Goal: Task Accomplishment & Management: Use online tool/utility

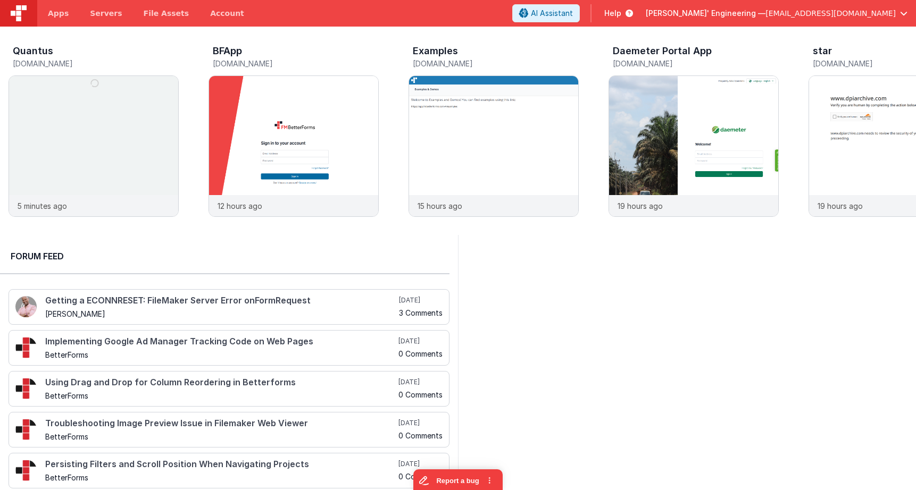
click at [827, 16] on span "[EMAIL_ADDRESS][DOMAIN_NAME]" at bounding box center [830, 13] width 130 height 11
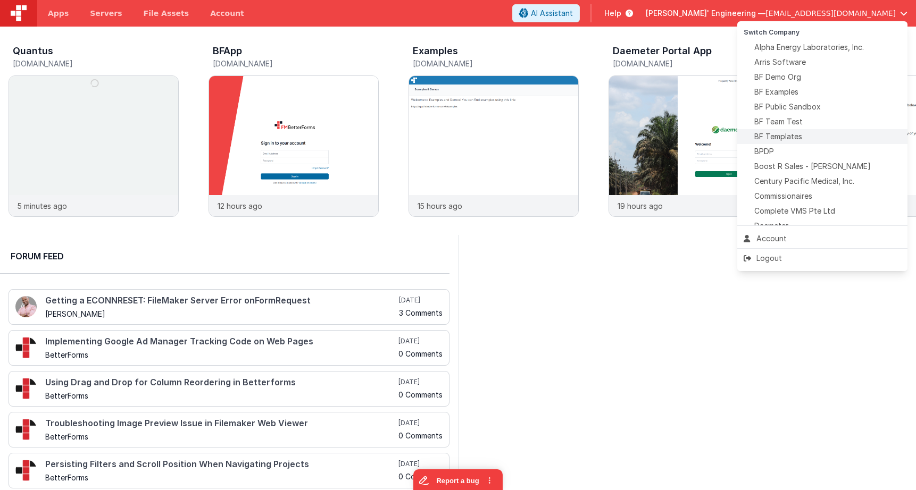
click at [790, 136] on span "BF Templates" at bounding box center [778, 136] width 48 height 11
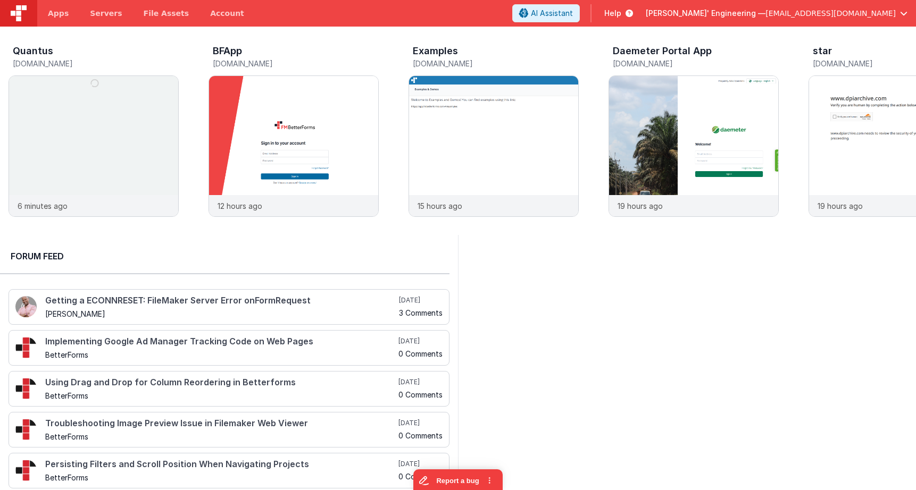
click at [765, 10] on span "[PERSON_NAME]' Engineering —" at bounding box center [705, 13] width 120 height 11
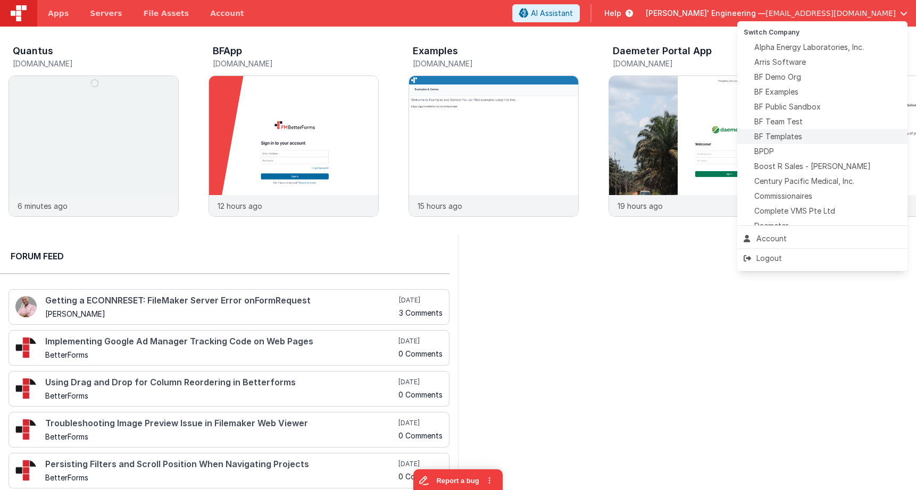
click at [790, 138] on span "BF Templates" at bounding box center [778, 136] width 48 height 11
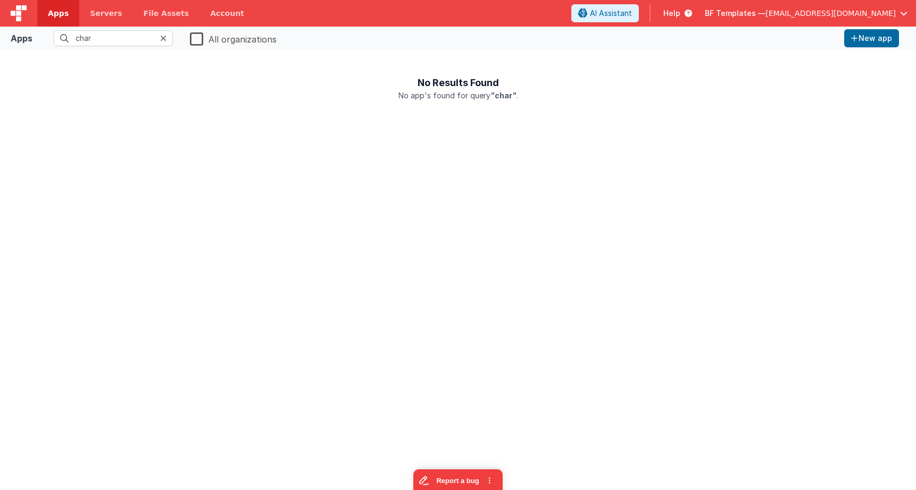
click at [162, 38] on icon at bounding box center [163, 38] width 6 height 9
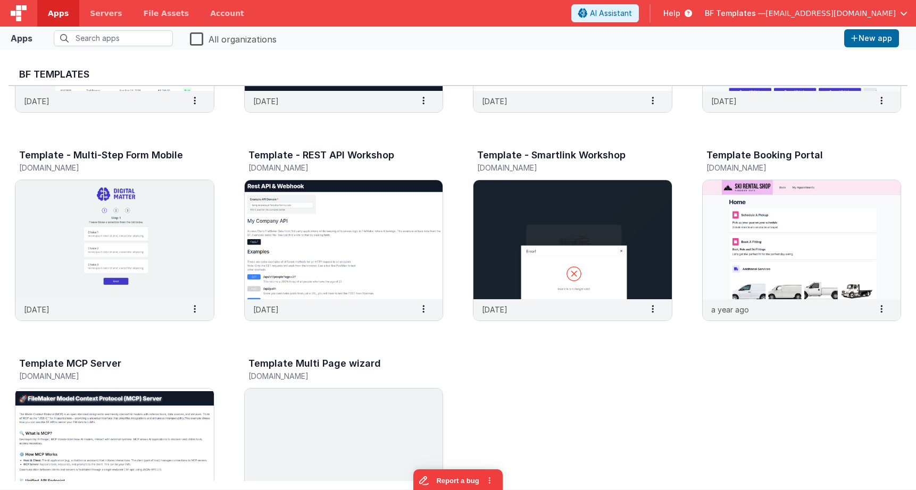
scroll to position [786, 0]
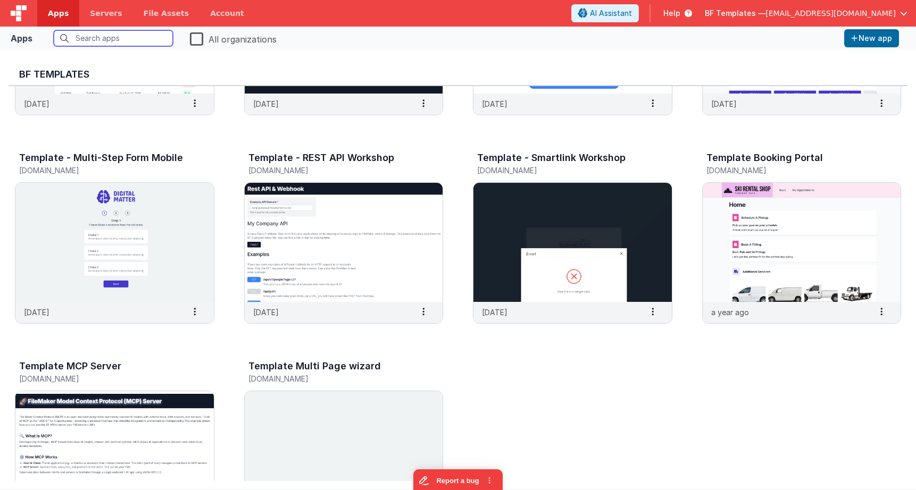
click at [121, 37] on input "text" at bounding box center [113, 38] width 119 height 16
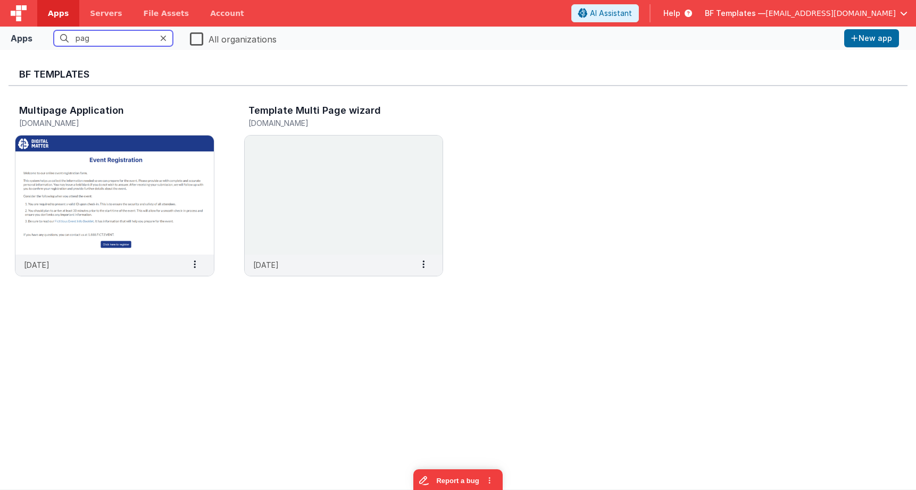
type input "page"
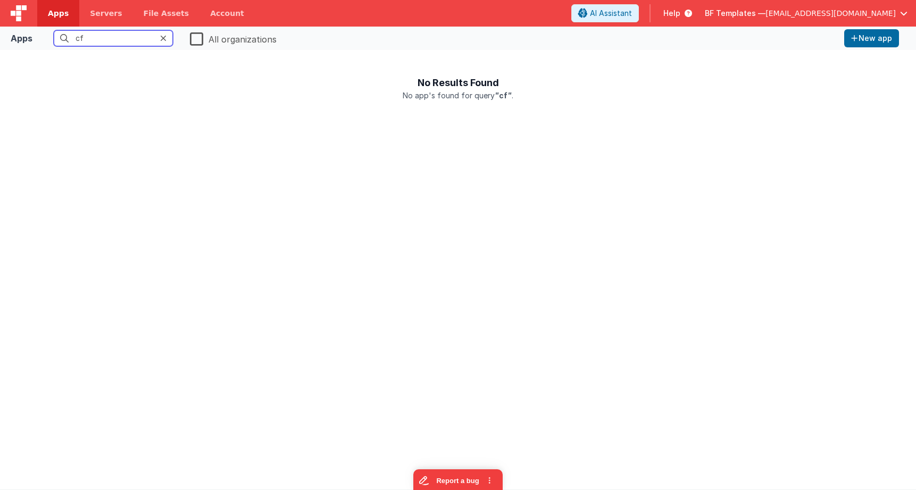
type input "c"
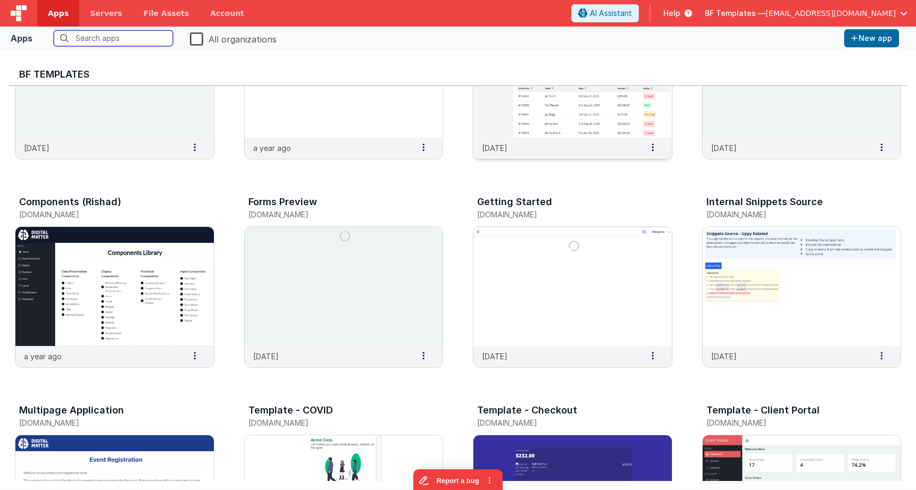
scroll to position [140, 0]
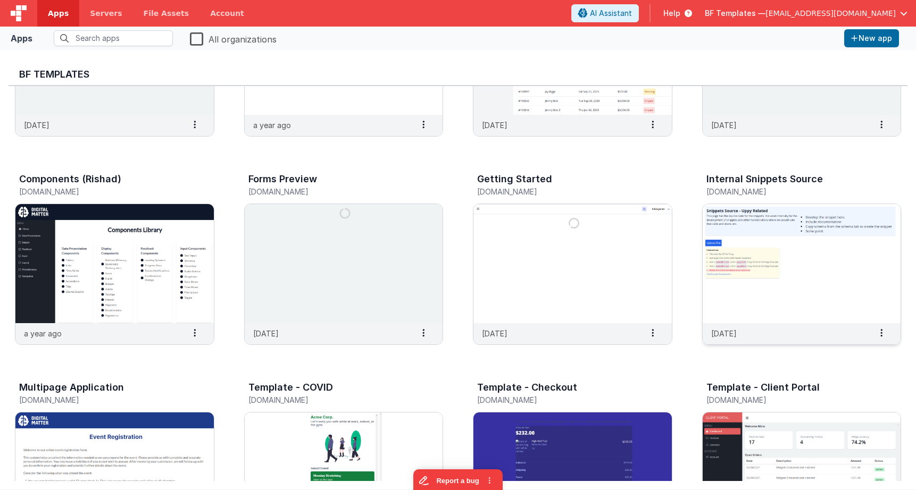
click at [793, 255] on img at bounding box center [801, 263] width 198 height 119
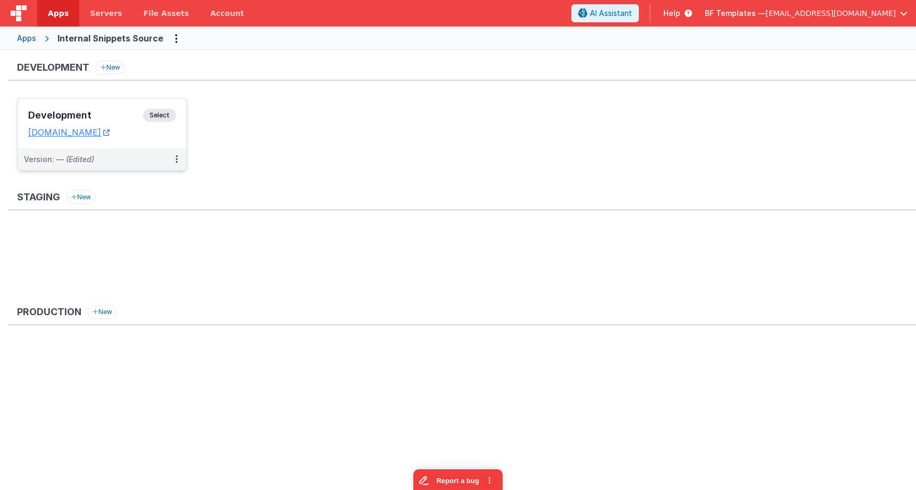
click at [157, 114] on span "Select" at bounding box center [159, 115] width 33 height 13
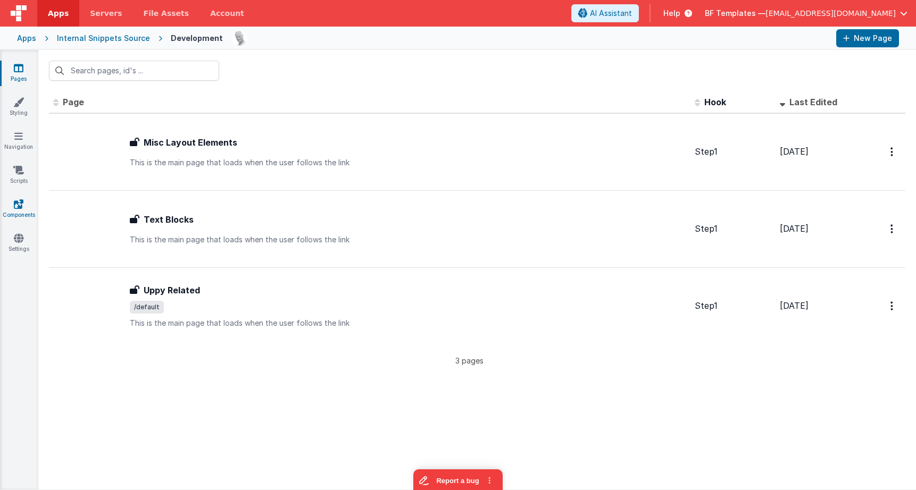
click at [21, 206] on icon at bounding box center [19, 204] width 10 height 11
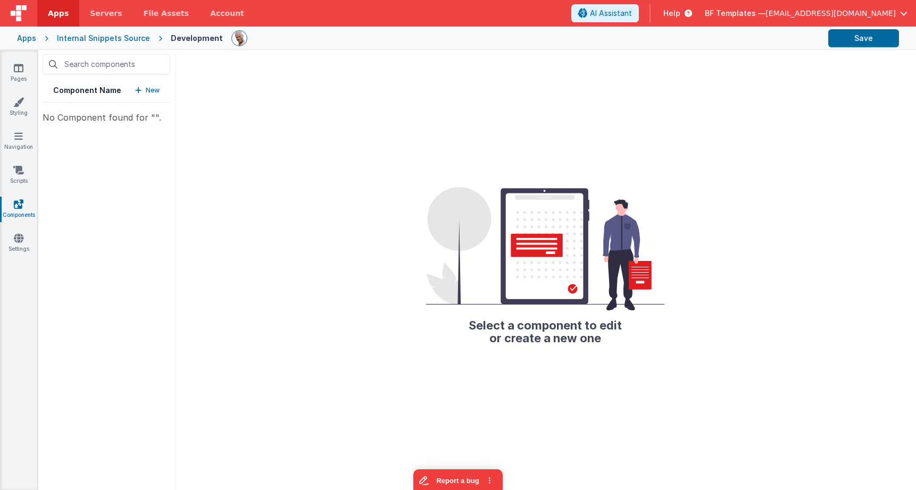
click at [121, 120] on div "No Component found for ""." at bounding box center [107, 117] width 128 height 13
drag, startPoint x: 140, startPoint y: 149, endPoint x: 135, endPoint y: 136, distance: 14.1
click at [135, 136] on div "Component Name New No Component found for ""." at bounding box center [106, 270] width 136 height 440
click at [120, 113] on div "No Component found for ""." at bounding box center [107, 117] width 128 height 13
drag, startPoint x: 150, startPoint y: 115, endPoint x: 139, endPoint y: 114, distance: 11.2
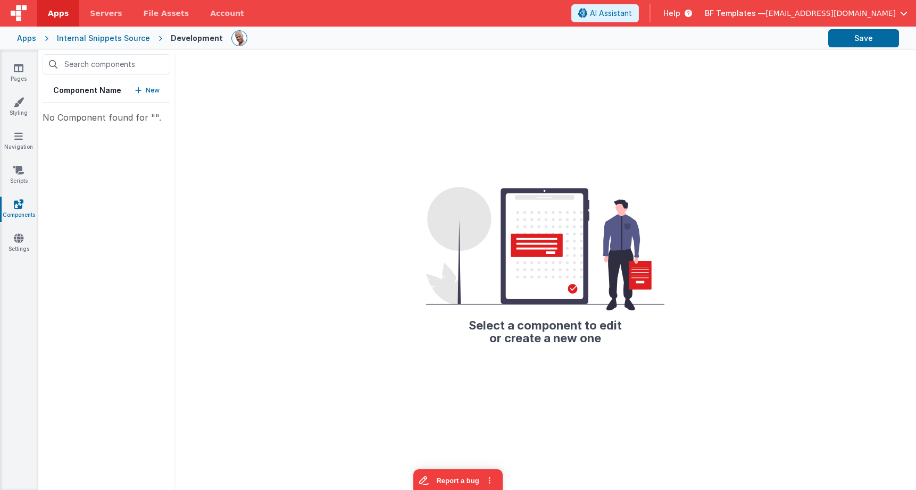
click at [139, 114] on div "No Component found for ""." at bounding box center [107, 117] width 128 height 13
drag, startPoint x: 146, startPoint y: 114, endPoint x: 105, endPoint y: 83, distance: 51.6
click at [146, 114] on div "No Component found for ""." at bounding box center [107, 117] width 128 height 13
drag, startPoint x: 89, startPoint y: 62, endPoint x: 99, endPoint y: 67, distance: 11.2
click at [89, 62] on input "text" at bounding box center [107, 64] width 128 height 20
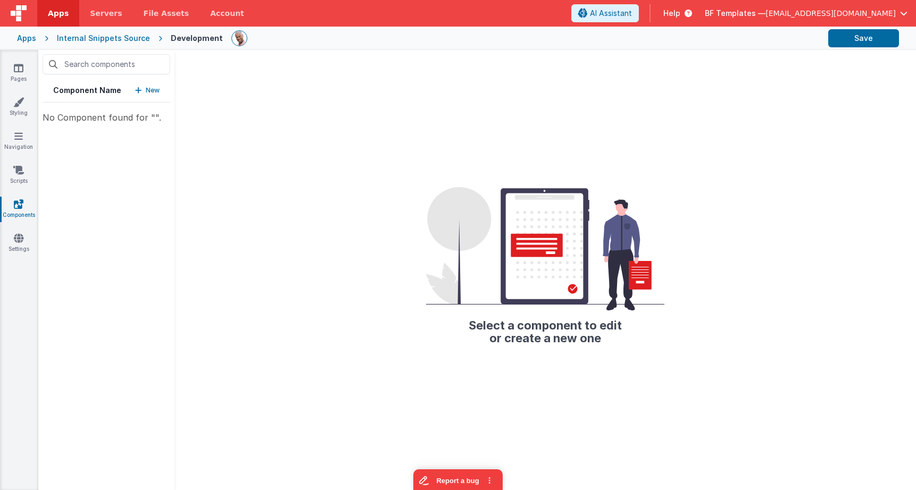
drag, startPoint x: 147, startPoint y: 84, endPoint x: 142, endPoint y: 94, distance: 11.0
click at [147, 84] on div "Component Name New" at bounding box center [107, 91] width 128 height 24
click at [142, 95] on button "New" at bounding box center [147, 90] width 24 height 11
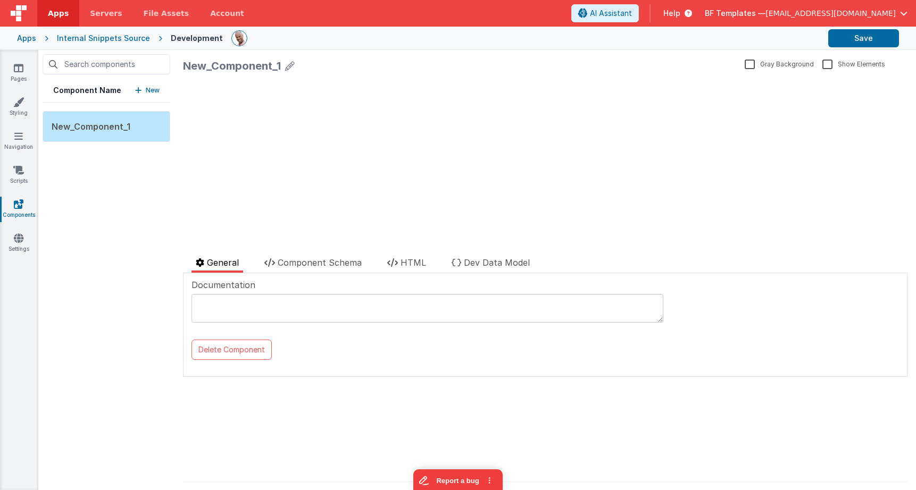
click at [478, 134] on div "update page model (See schema to hide after dev) { "component": { "comp": { "fi…" at bounding box center [545, 154] width 724 height 153
click at [477, 134] on div "update page model (See schema to hide after dev) { "component": { "comp": { "fi…" at bounding box center [545, 154] width 724 height 153
click at [408, 265] on span "HTML" at bounding box center [413, 262] width 26 height 11
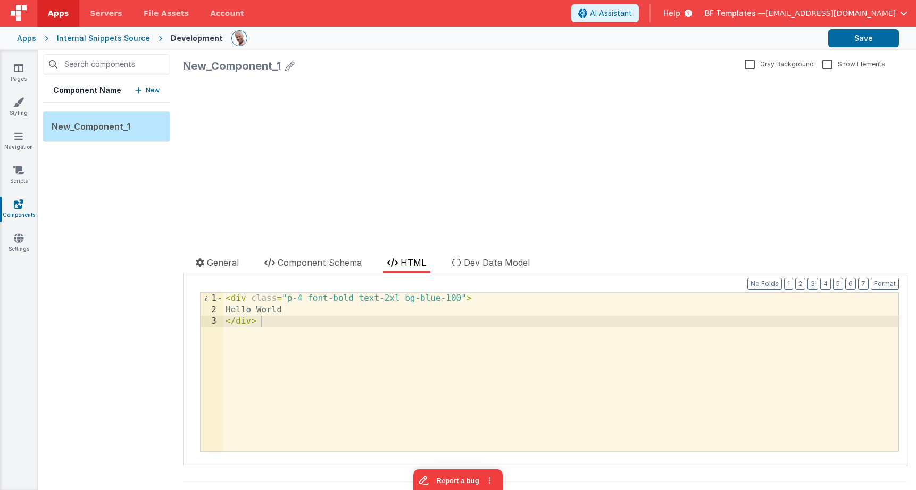
click at [270, 175] on div "update page model (See schema to hide after dev) { "component": { "comp": { "fi…" at bounding box center [545, 154] width 724 height 153
drag, startPoint x: 286, startPoint y: 157, endPoint x: 270, endPoint y: 139, distance: 24.1
click at [286, 157] on div "update page model (See schema to hide after dev) { "component": { "comp": { "fi…" at bounding box center [545, 154] width 724 height 153
click at [319, 324] on div "< div class = "p-4 font-bold text-2xl bg-blue-100" > Hello World </ div >" at bounding box center [560, 383] width 675 height 181
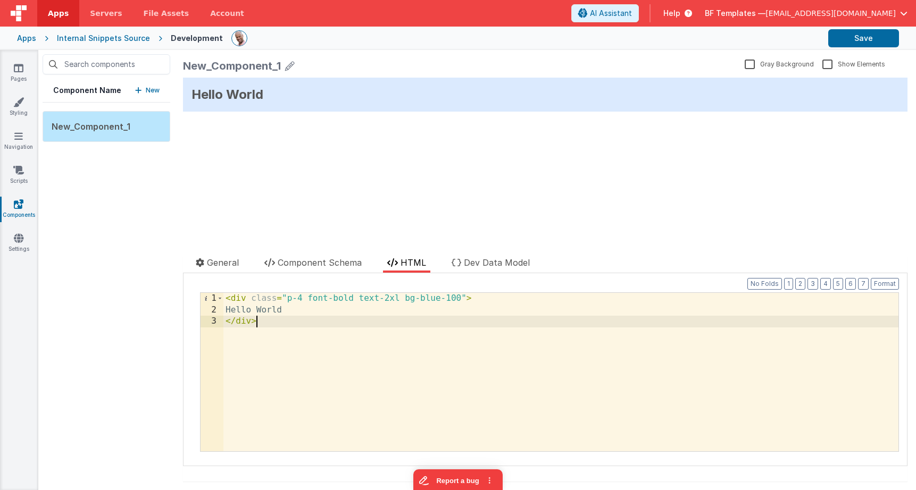
click at [486, 99] on div "Hello World" at bounding box center [545, 95] width 724 height 34
click at [225, 261] on span "General" at bounding box center [223, 262] width 32 height 11
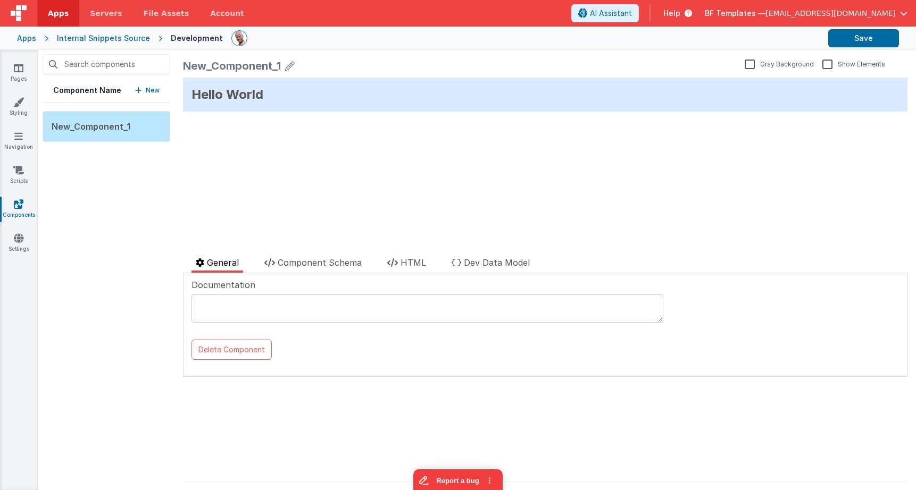
click at [279, 380] on div "General Component Schema HTML Dev Data Model Documentation Delete Component Dat…" at bounding box center [545, 368] width 724 height 225
click at [155, 280] on div "Component Name New New_Component_1" at bounding box center [106, 270] width 136 height 440
click at [142, 88] on button "New" at bounding box center [147, 90] width 24 height 11
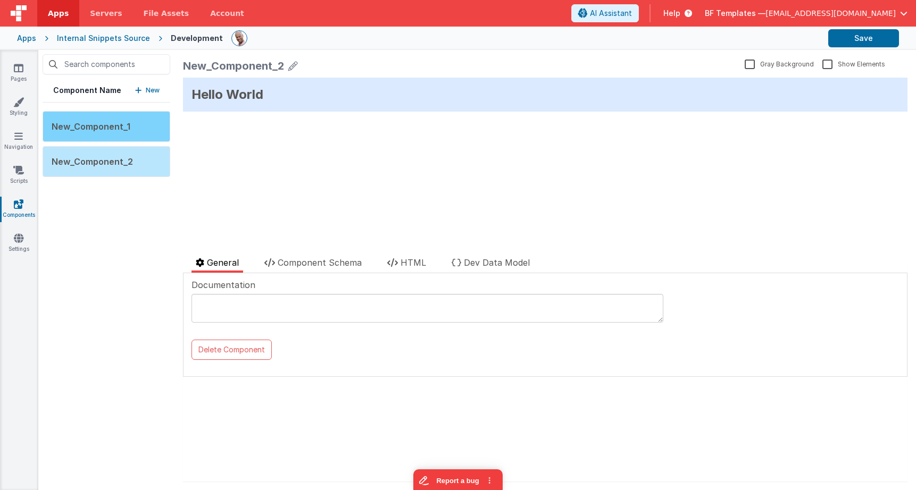
drag, startPoint x: 80, startPoint y: 195, endPoint x: 69, endPoint y: 115, distance: 80.5
click at [80, 195] on div "Component Name New New_Component_1 New_Component_2" at bounding box center [106, 270] width 136 height 440
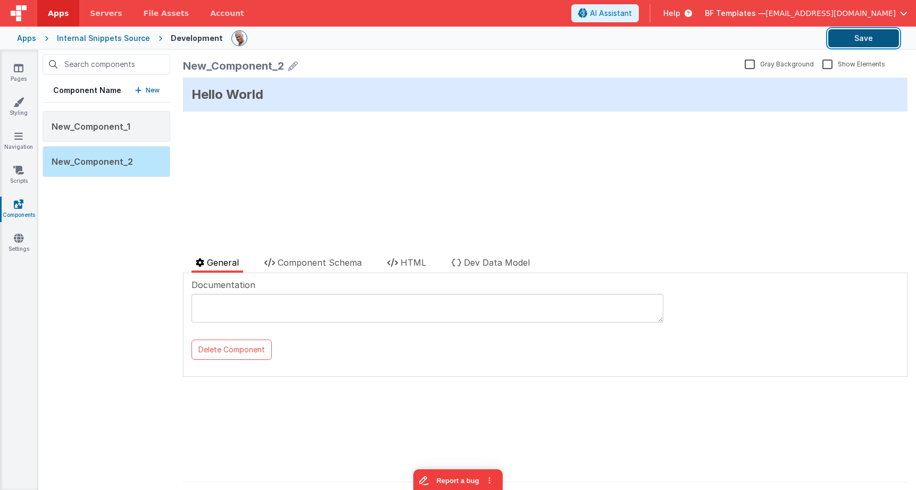
click at [876, 36] on button "Save" at bounding box center [863, 38] width 71 height 18
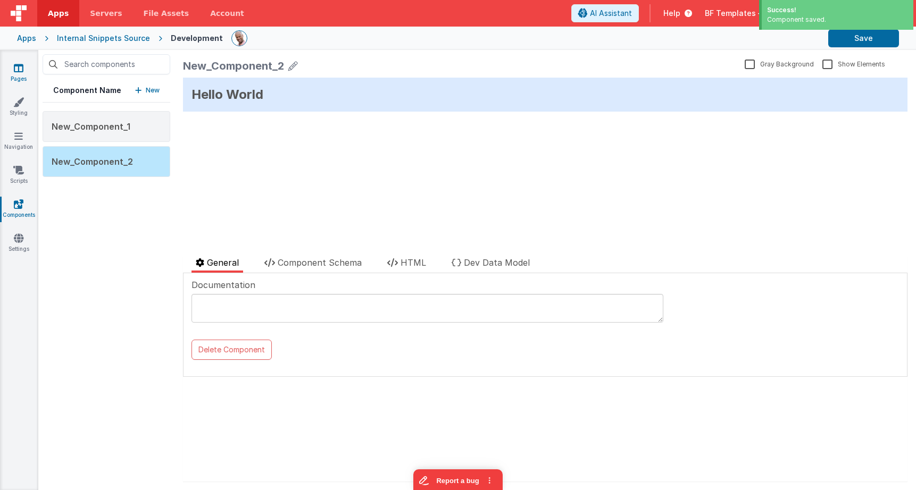
click at [9, 66] on link "Pages" at bounding box center [18, 73] width 38 height 21
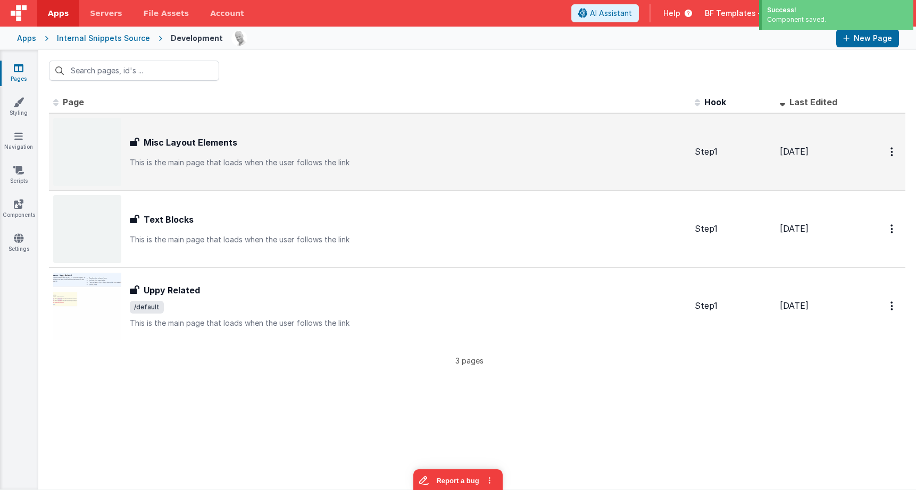
click at [212, 148] on h3 "Misc Layout Elements" at bounding box center [191, 142] width 94 height 13
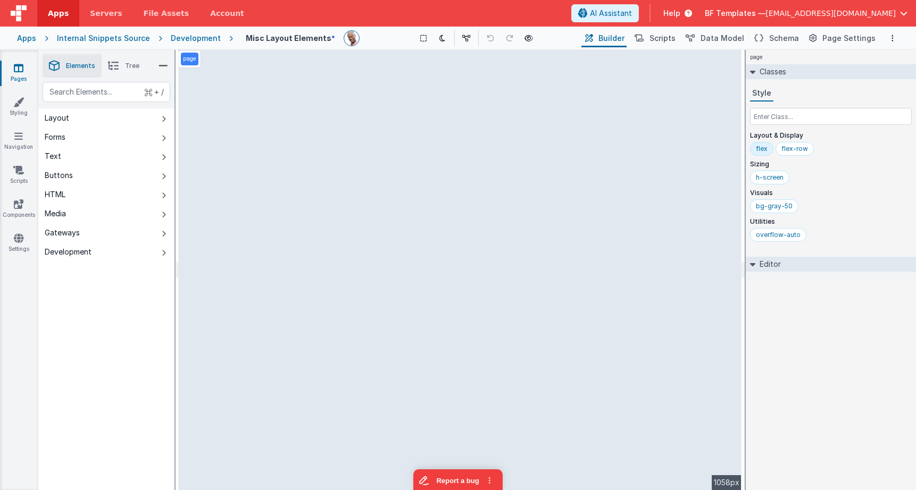
click at [94, 312] on div "+ / Layout Forms Text Buttons HTML Media Gateways Development Page Page Body gr…" at bounding box center [106, 311] width 136 height 458
click at [195, 35] on div "Development" at bounding box center [196, 38] width 50 height 11
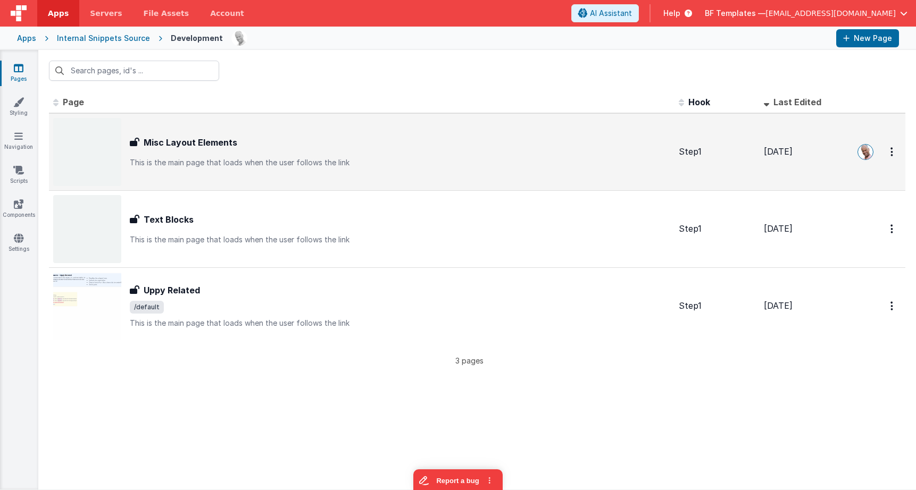
click at [219, 156] on div "Misc Layout Elements Misc Layout Elements This is the main page that loads when…" at bounding box center [400, 152] width 540 height 32
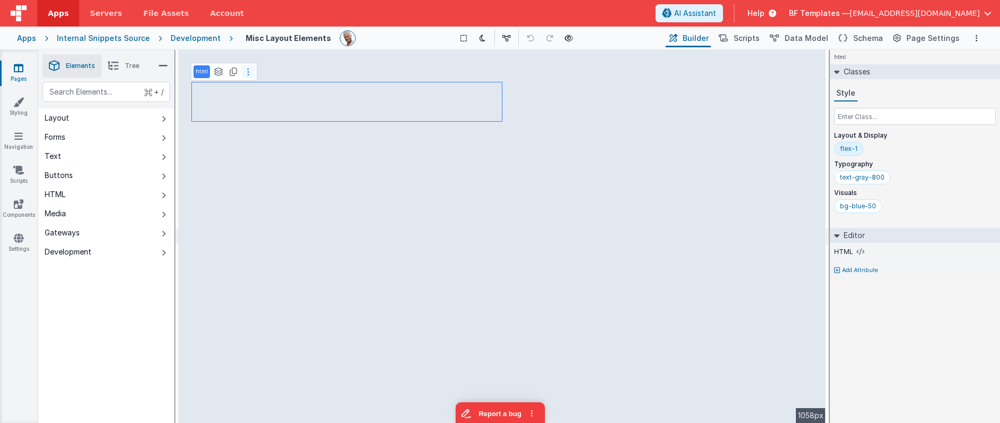
click at [247, 72] on icon at bounding box center [248, 72] width 2 height 9
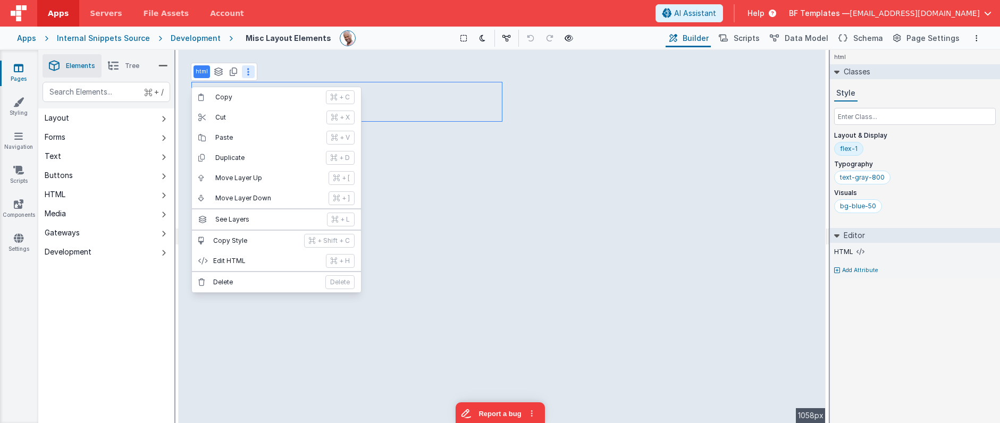
drag, startPoint x: 87, startPoint y: 281, endPoint x: 89, endPoint y: 228, distance: 53.2
click at [86, 281] on div "+ / Layout Forms Text Buttons HTML Media Gateways Development Page Page Body gr…" at bounding box center [106, 277] width 136 height 391
drag, startPoint x: 122, startPoint y: 291, endPoint x: 120, endPoint y: 273, distance: 18.1
click at [121, 289] on div "+ / Layout Forms Text Buttons HTML Media Gateways Development Page Page Body gr…" at bounding box center [106, 277] width 136 height 391
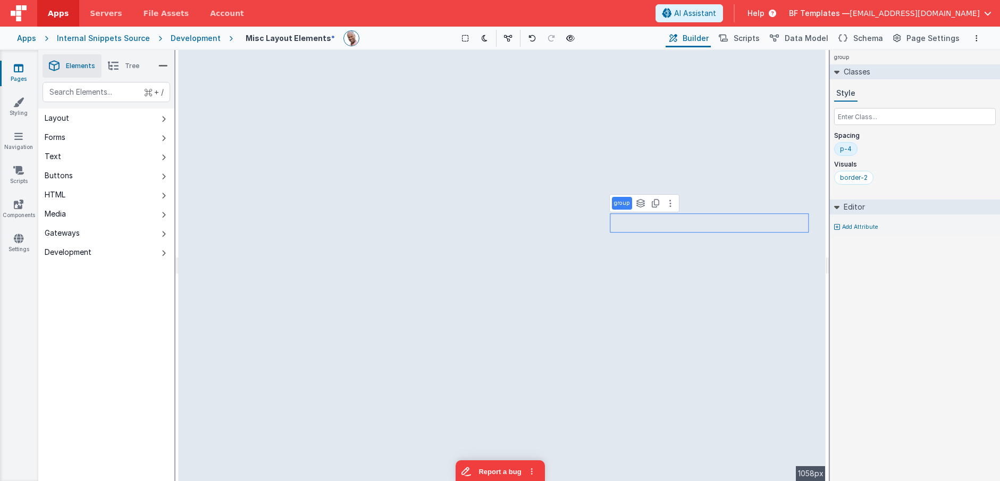
click at [129, 67] on span "Tree" at bounding box center [132, 66] width 14 height 9
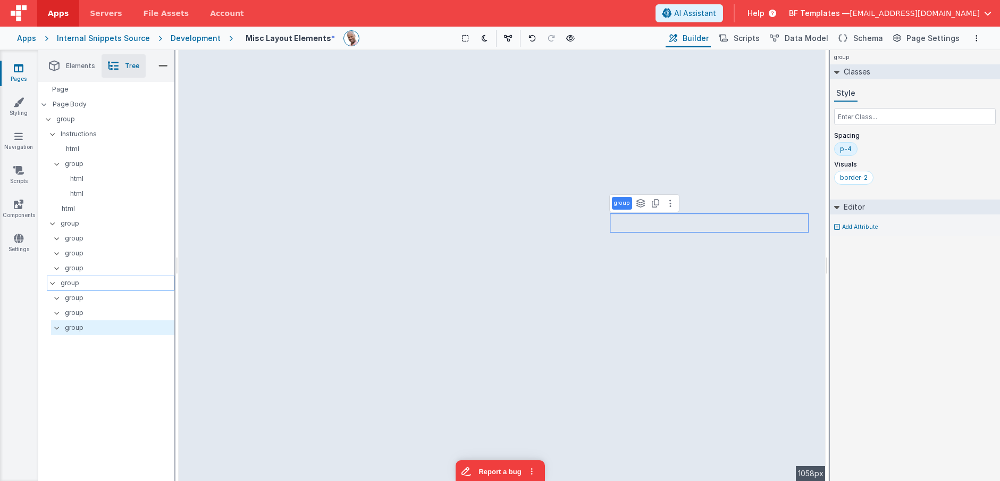
click at [92, 282] on p "group" at bounding box center [117, 283] width 113 height 12
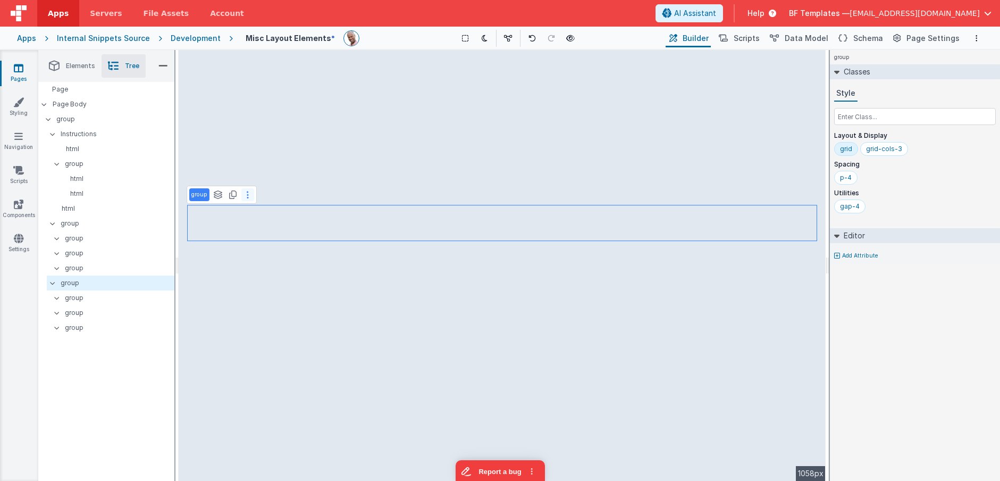
click at [247, 196] on icon at bounding box center [248, 194] width 2 height 9
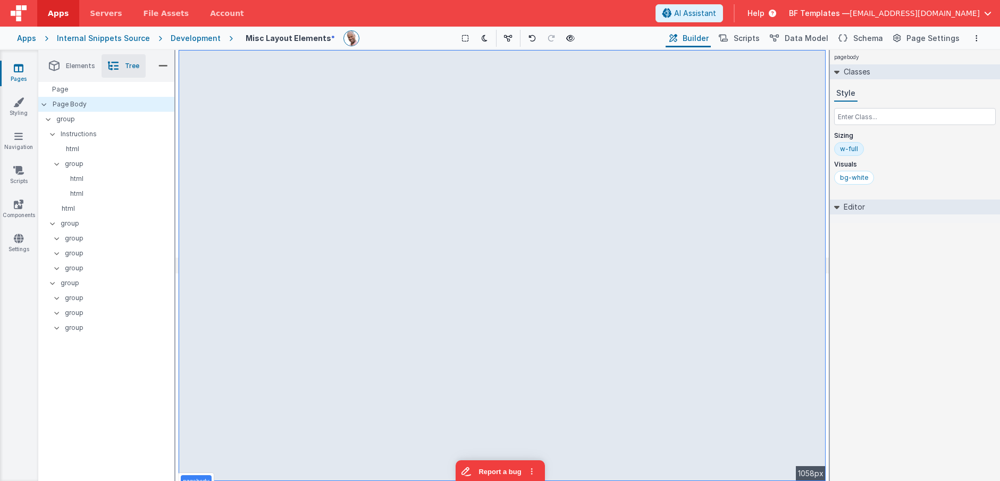
click at [850, 17] on span "BF Templates —" at bounding box center [819, 13] width 61 height 11
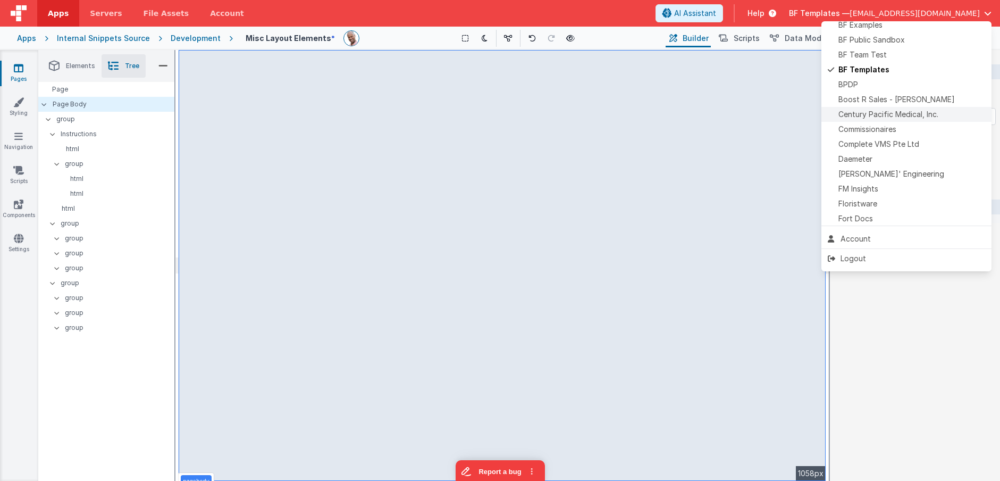
scroll to position [74, 0]
click at [892, 166] on span "[PERSON_NAME]' Engineering" at bounding box center [891, 166] width 106 height 11
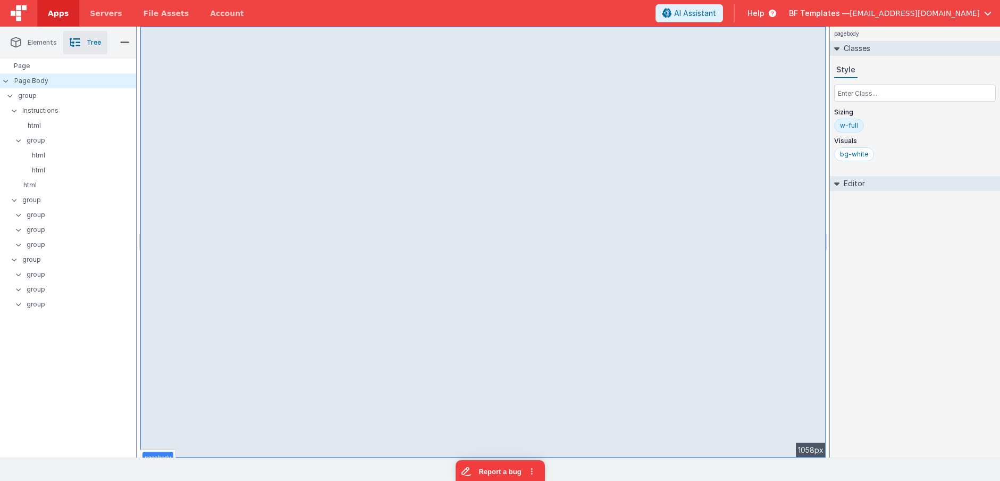
click at [45, 44] on span "Elements" at bounding box center [42, 42] width 29 height 9
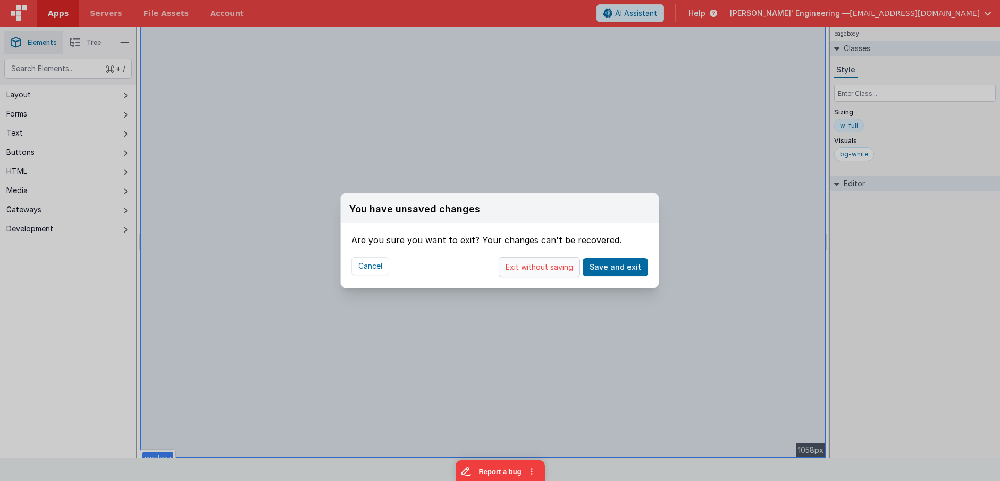
click at [564, 267] on button "Exit without saving" at bounding box center [539, 267] width 81 height 20
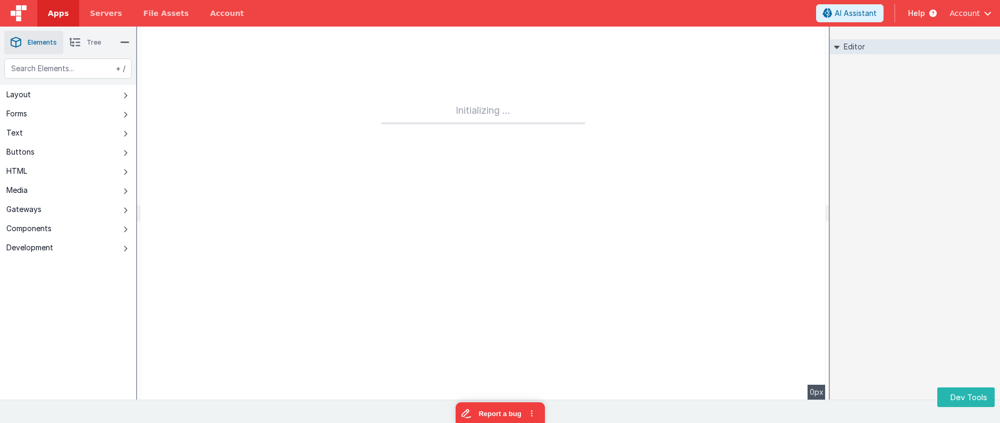
click at [19, 18] on img at bounding box center [19, 13] width 16 height 16
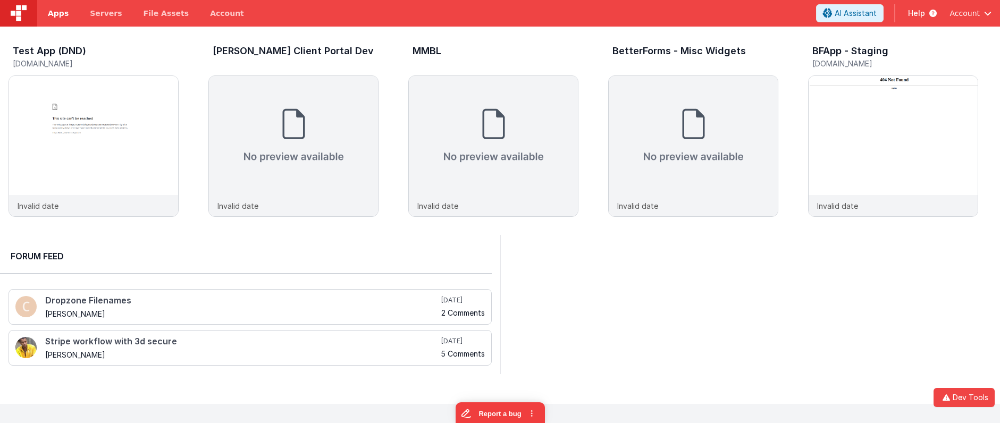
click at [61, 15] on span "Apps" at bounding box center [58, 13] width 21 height 11
